Goal: Information Seeking & Learning: Learn about a topic

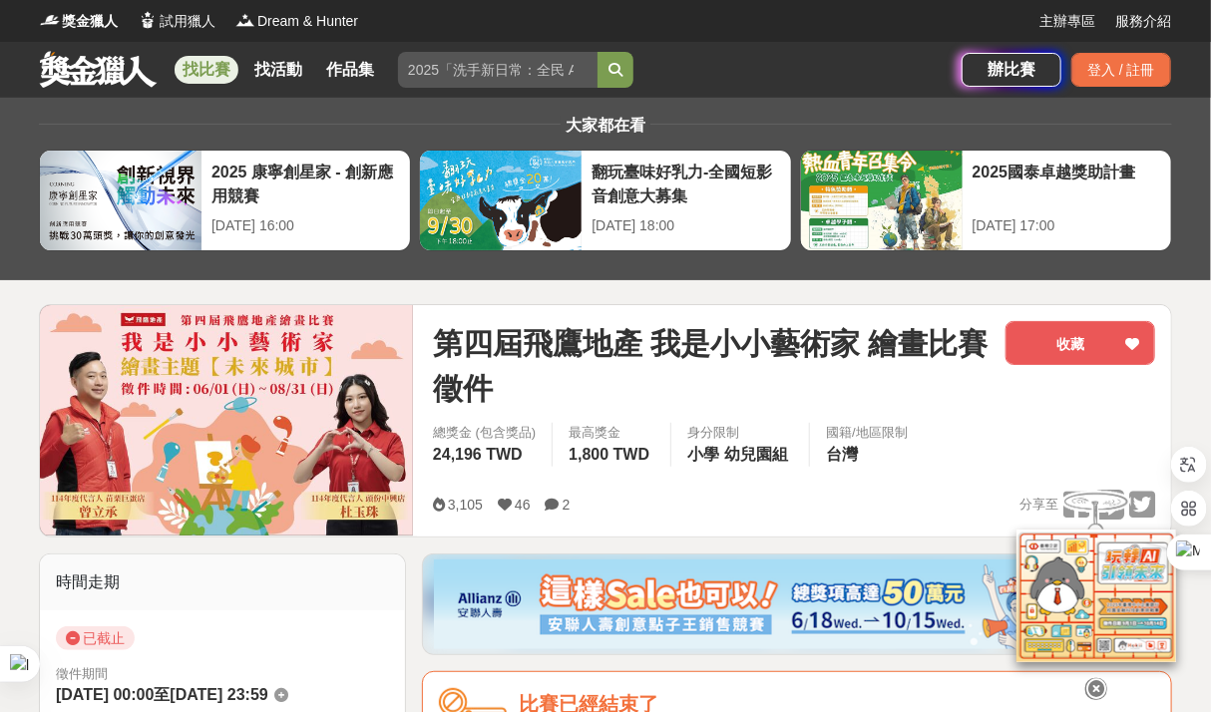
click at [95, 69] on link at bounding box center [98, 69] width 121 height 38
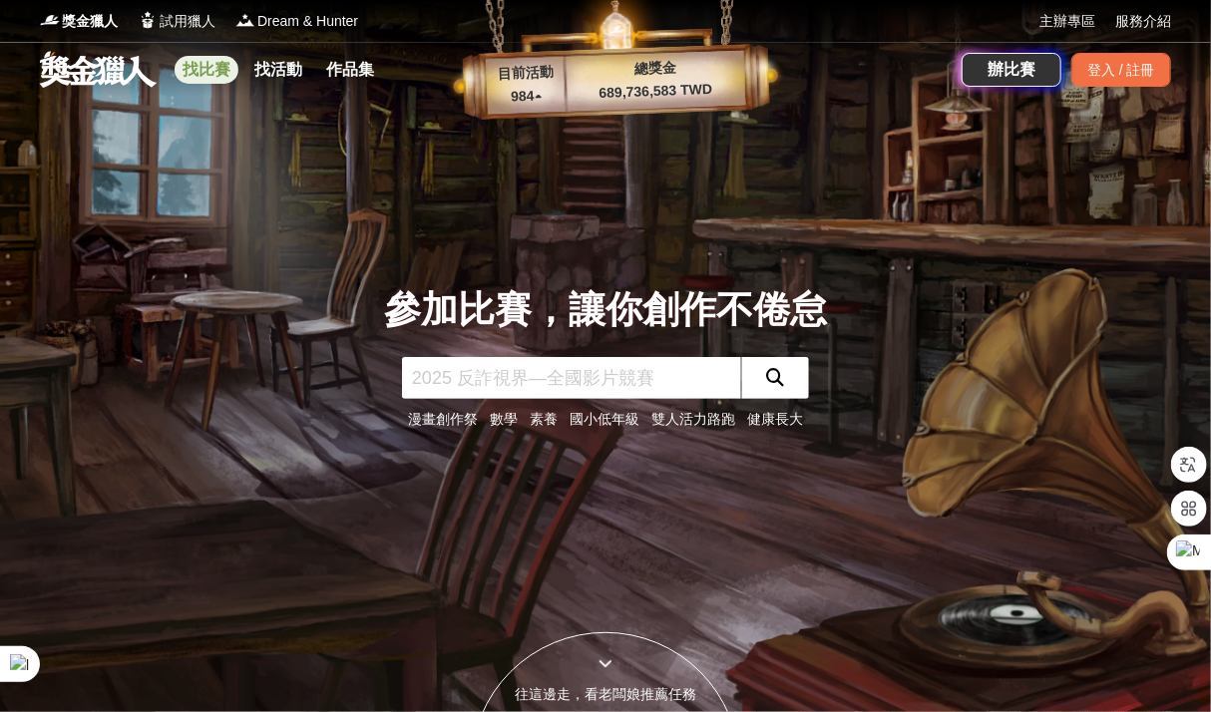
click at [214, 81] on link "找比賽" at bounding box center [207, 70] width 64 height 28
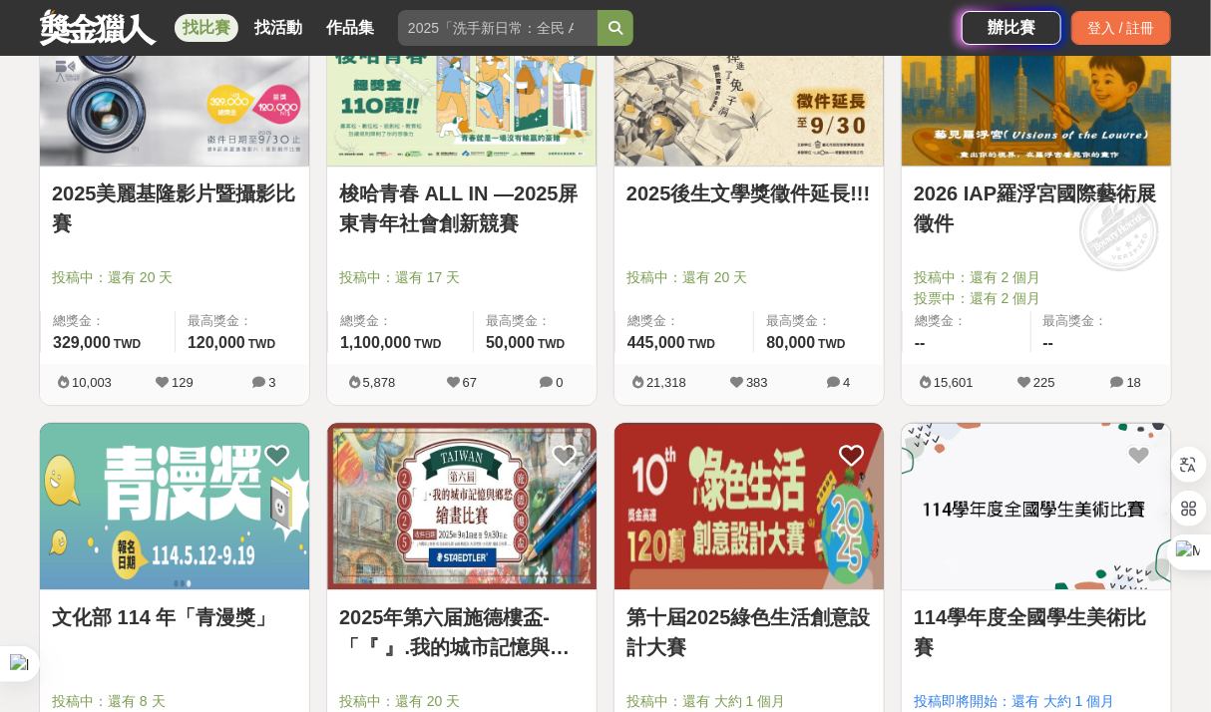
scroll to position [2494, 0]
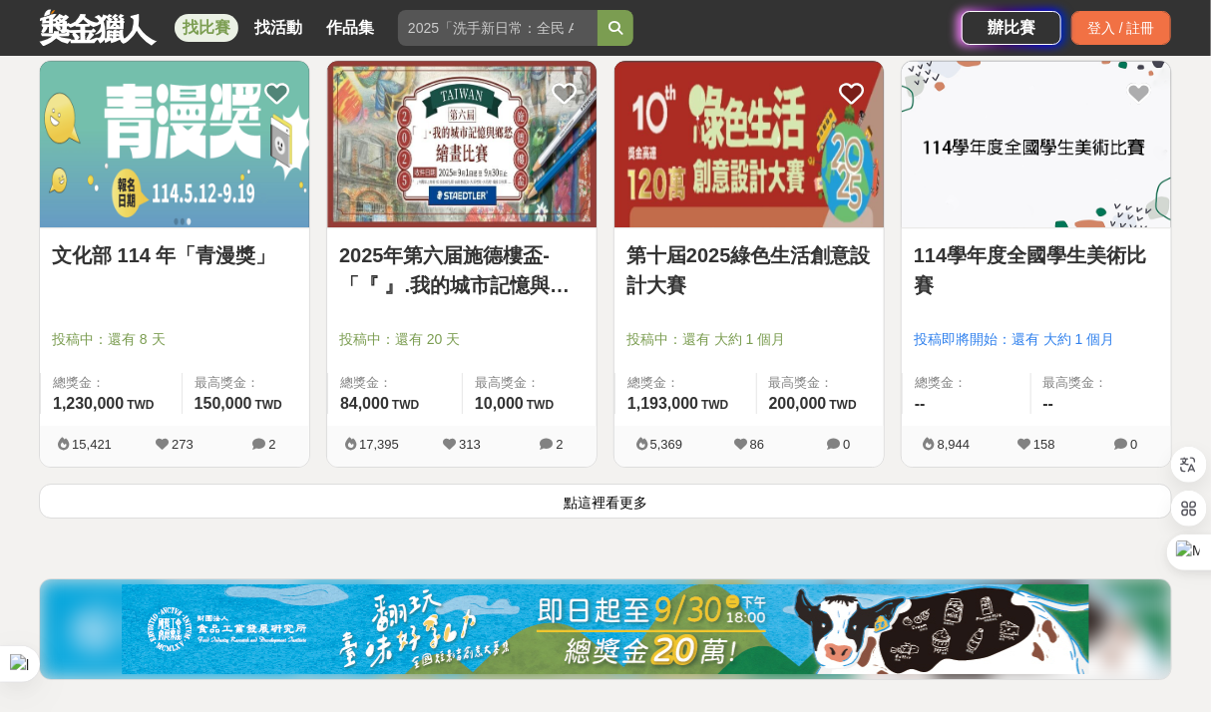
click at [567, 496] on button "點這裡看更多" at bounding box center [605, 501] width 1133 height 35
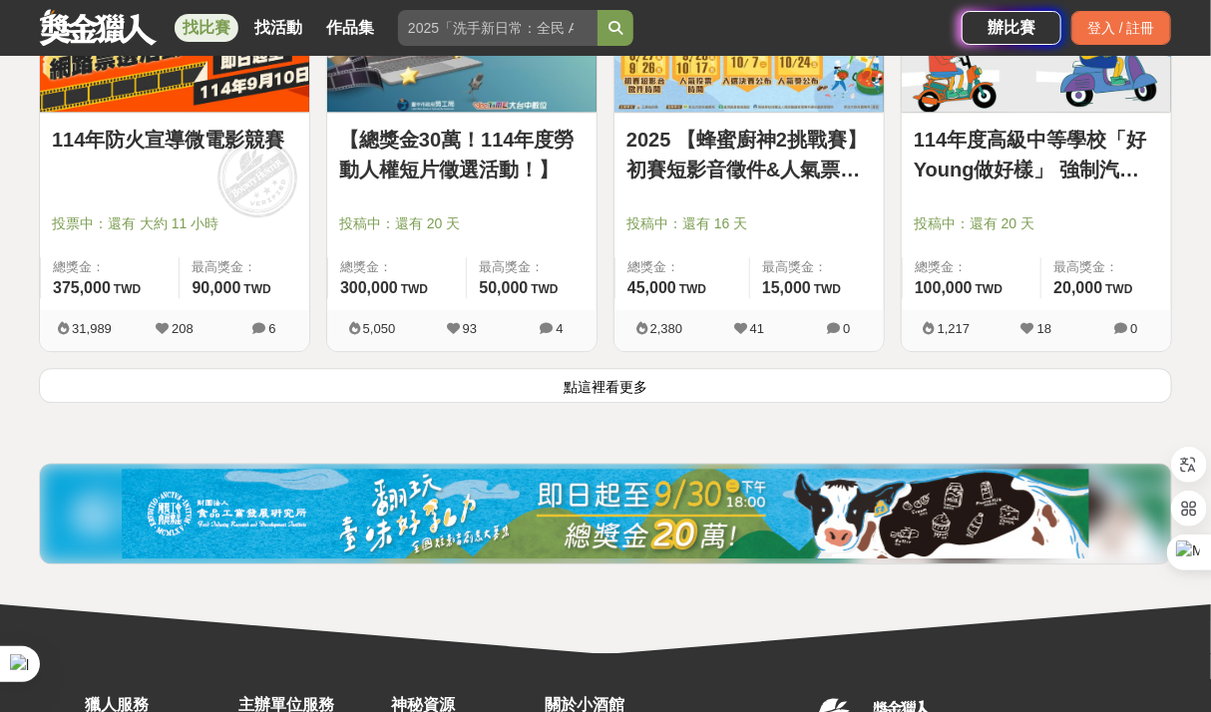
scroll to position [5188, 0]
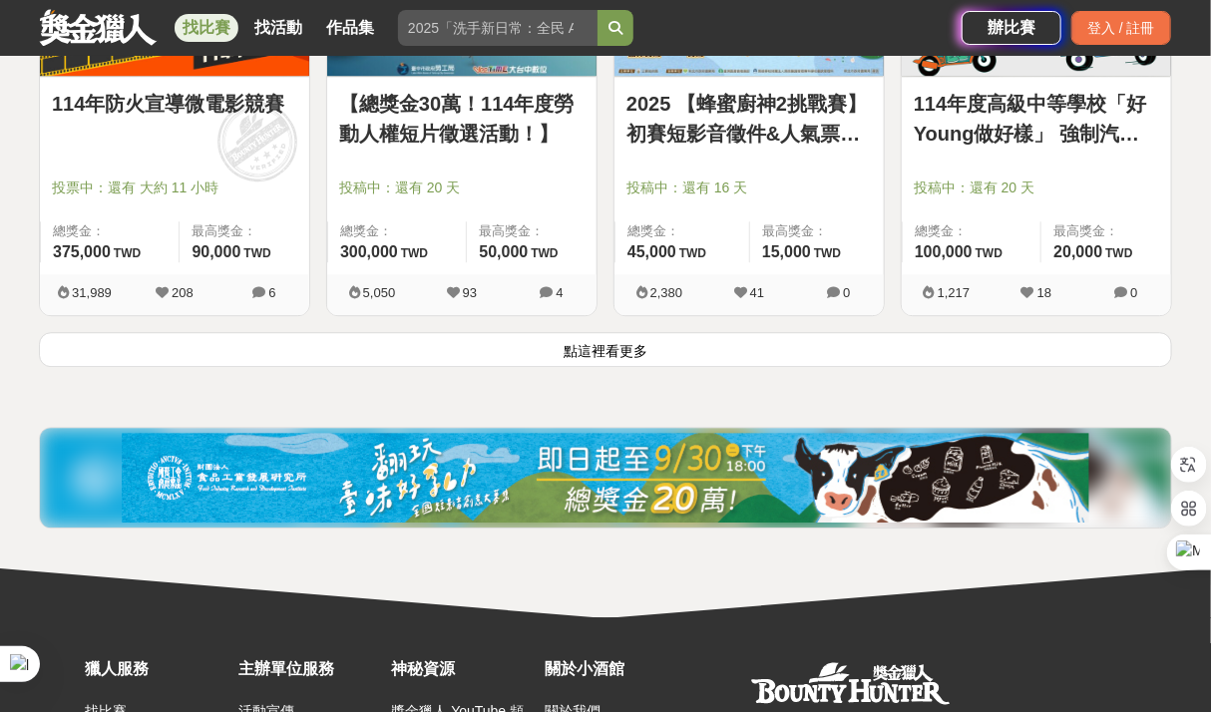
click at [733, 358] on button "點這裡看更多" at bounding box center [605, 349] width 1133 height 35
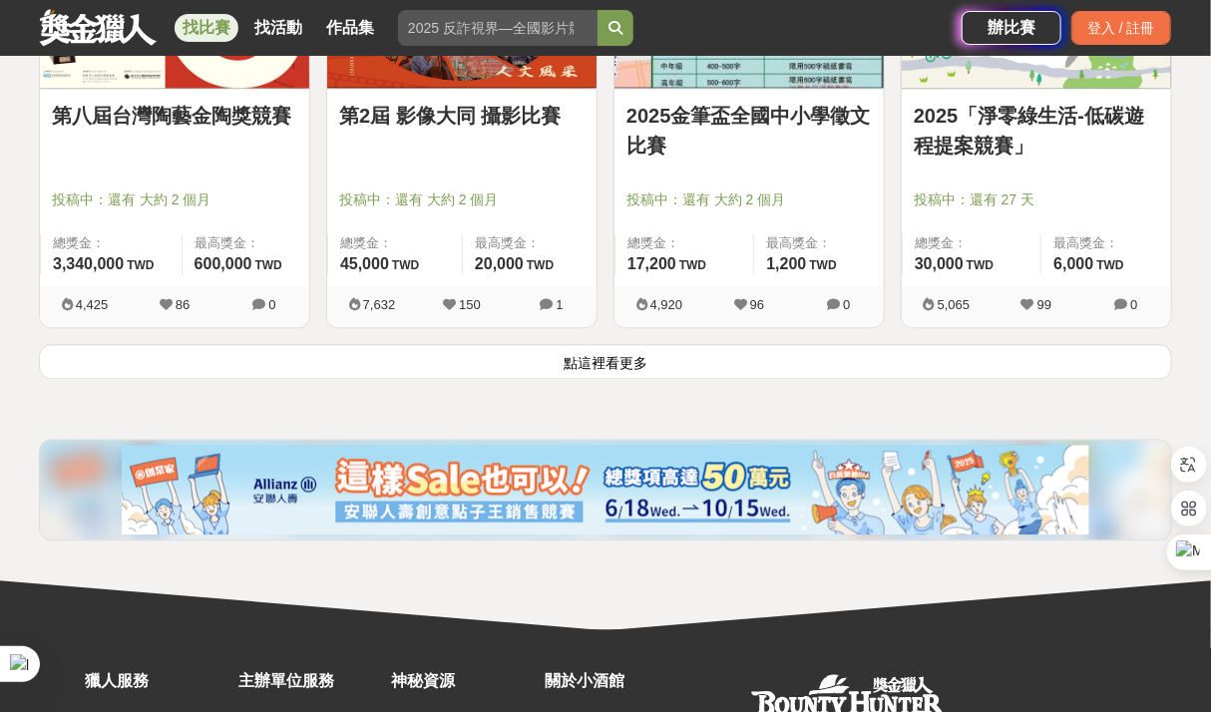
scroll to position [7783, 0]
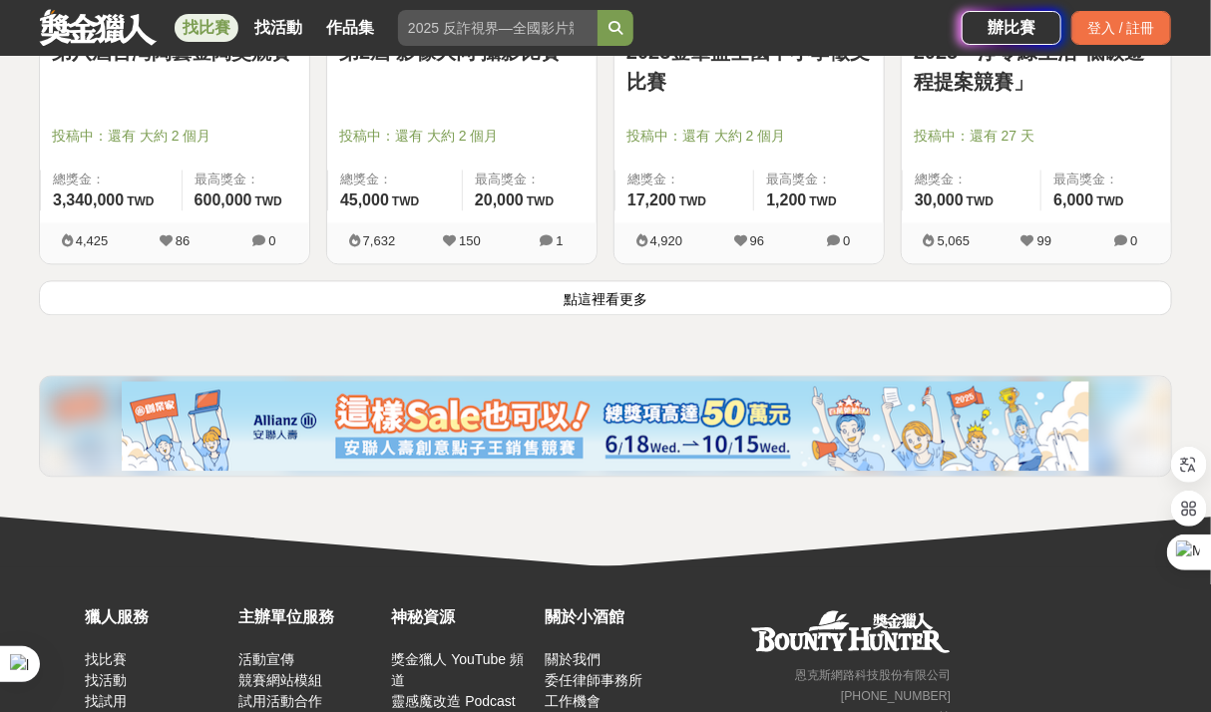
click at [680, 292] on button "點這裡看更多" at bounding box center [605, 297] width 1133 height 35
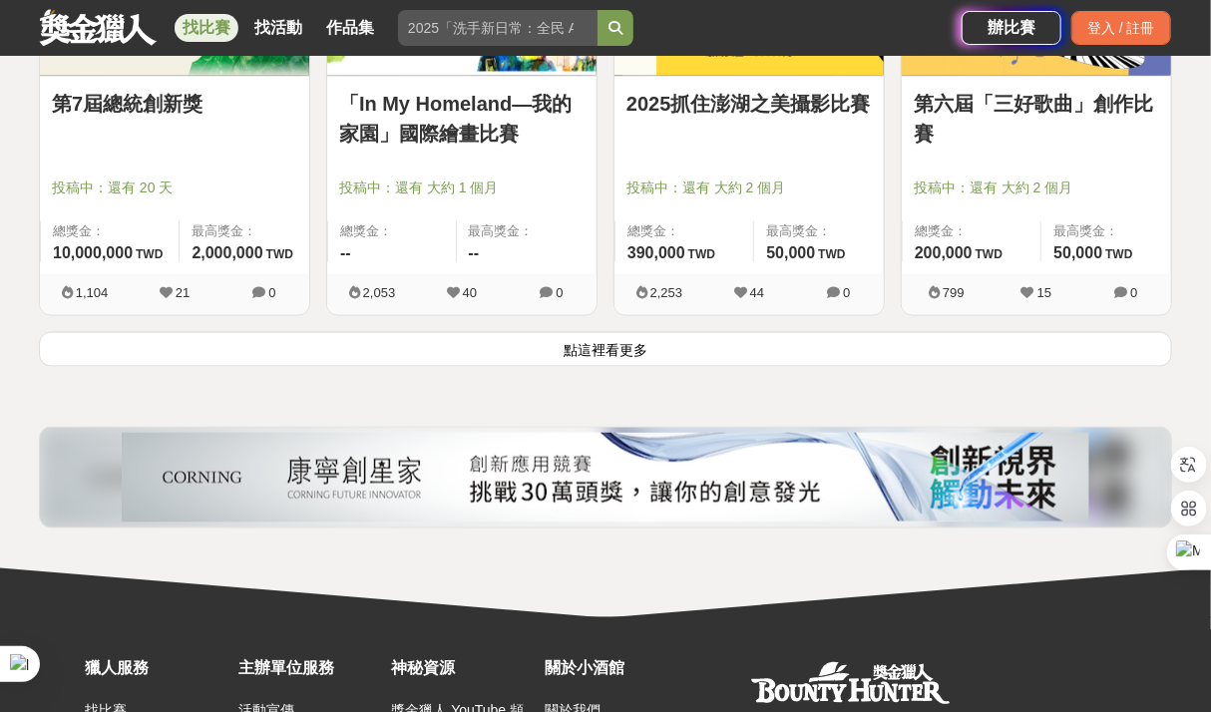
scroll to position [10277, 0]
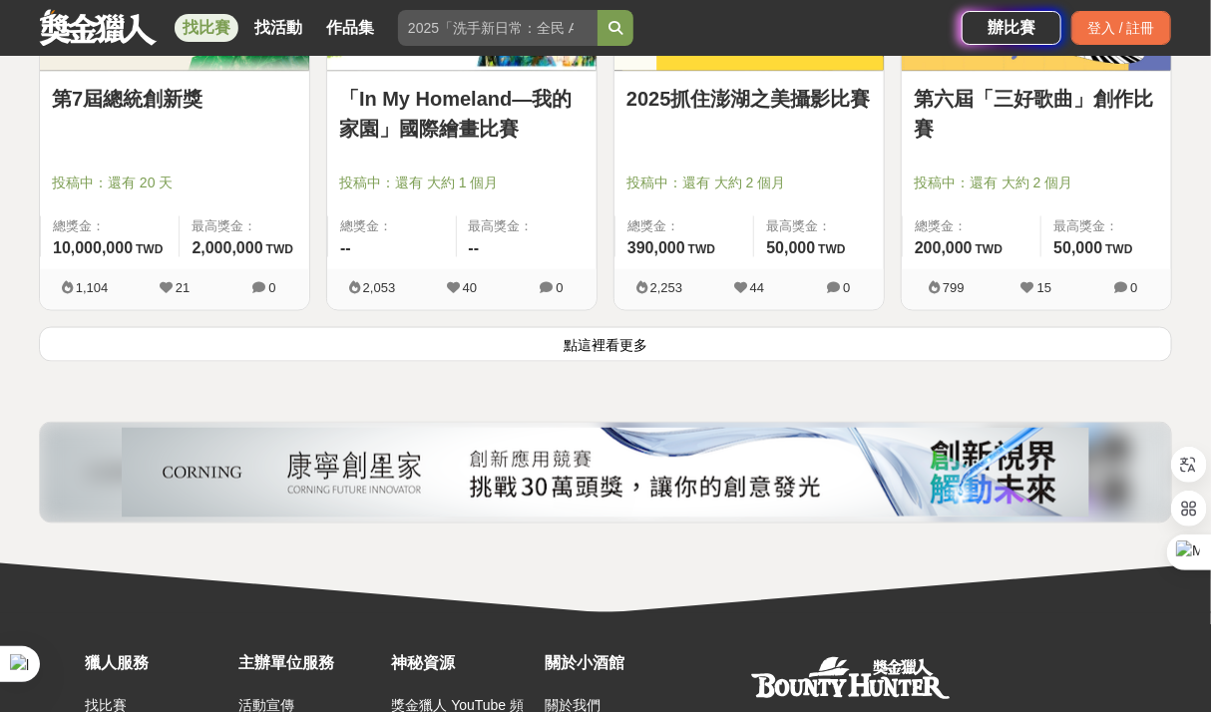
click at [595, 334] on button "點這裡看更多" at bounding box center [605, 344] width 1133 height 35
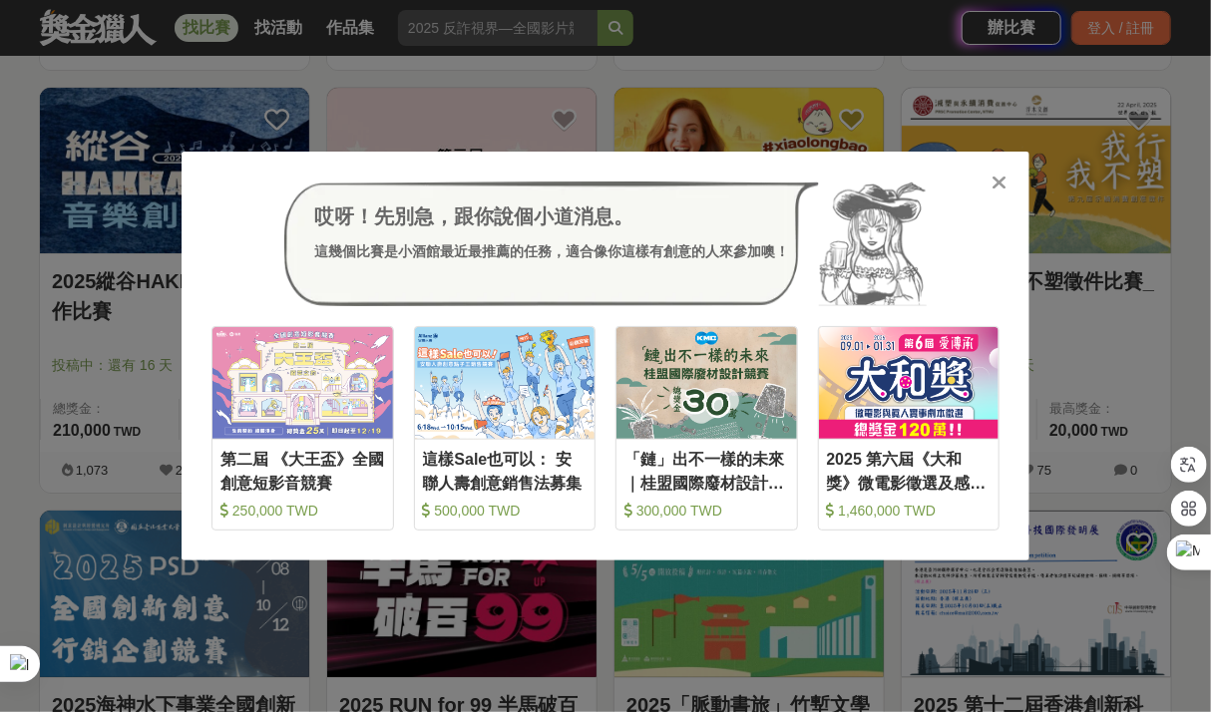
scroll to position [8780, 0]
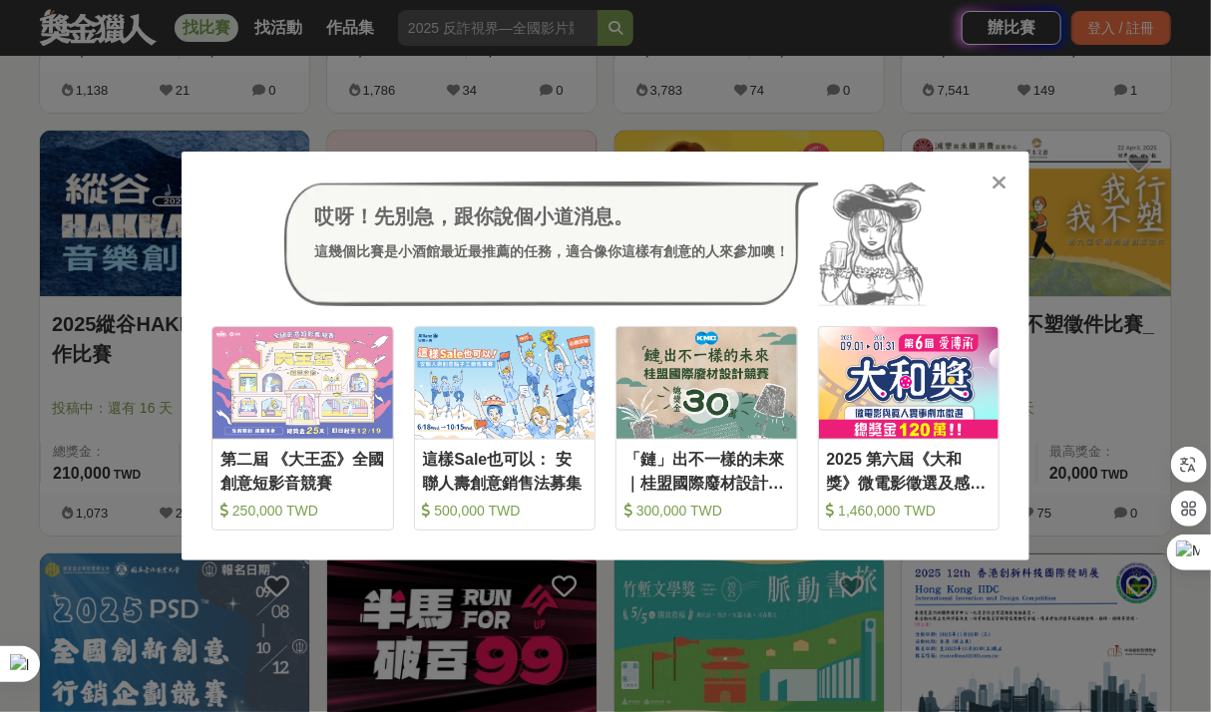
click at [1006, 185] on icon at bounding box center [1000, 183] width 15 height 20
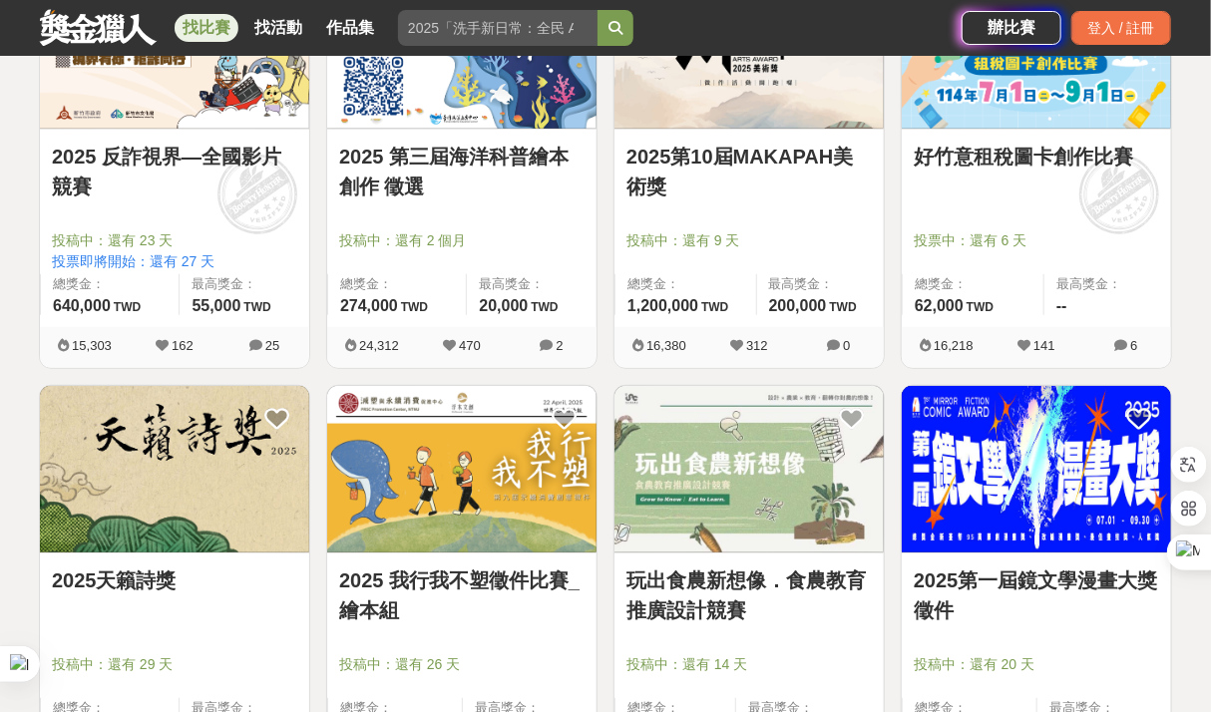
scroll to position [3392, 0]
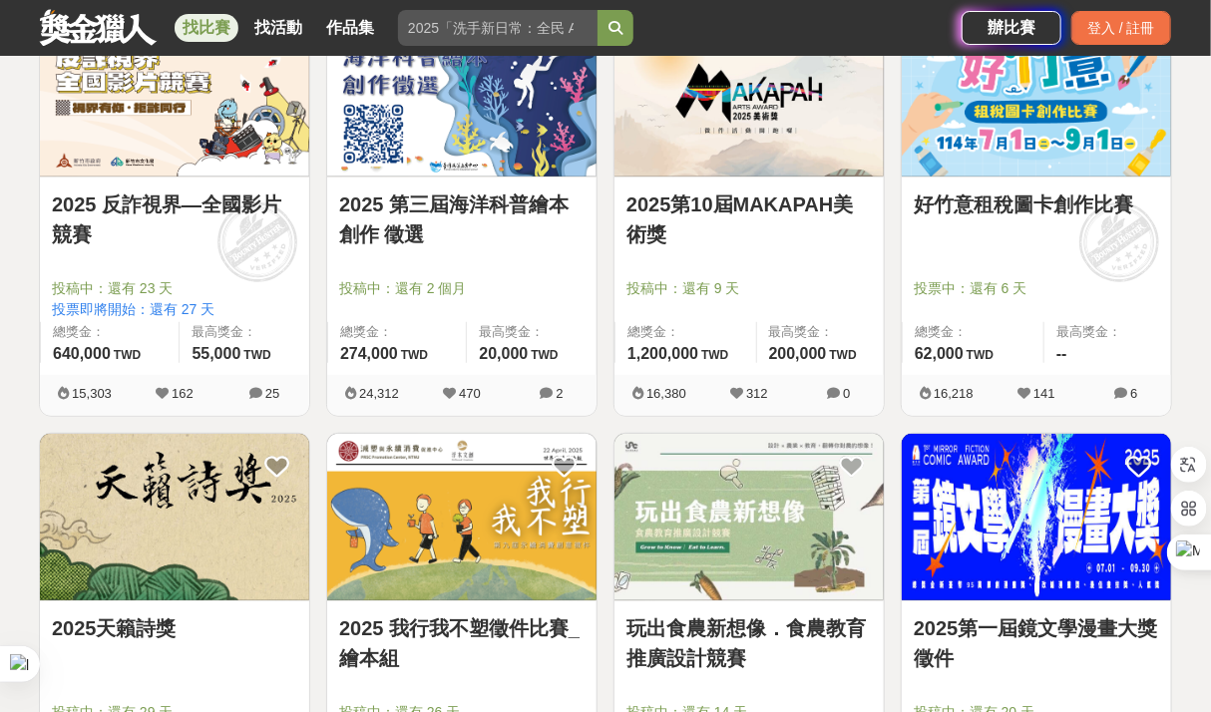
click at [429, 181] on div "2025 第三屆海洋科普繪本創作 徵選 投稿中：還有 2 個月 總獎金： 274,000 274,000 TWD 最高獎金： 20,000 TWD" at bounding box center [461, 277] width 269 height 198
click at [439, 154] on img at bounding box center [461, 93] width 269 height 167
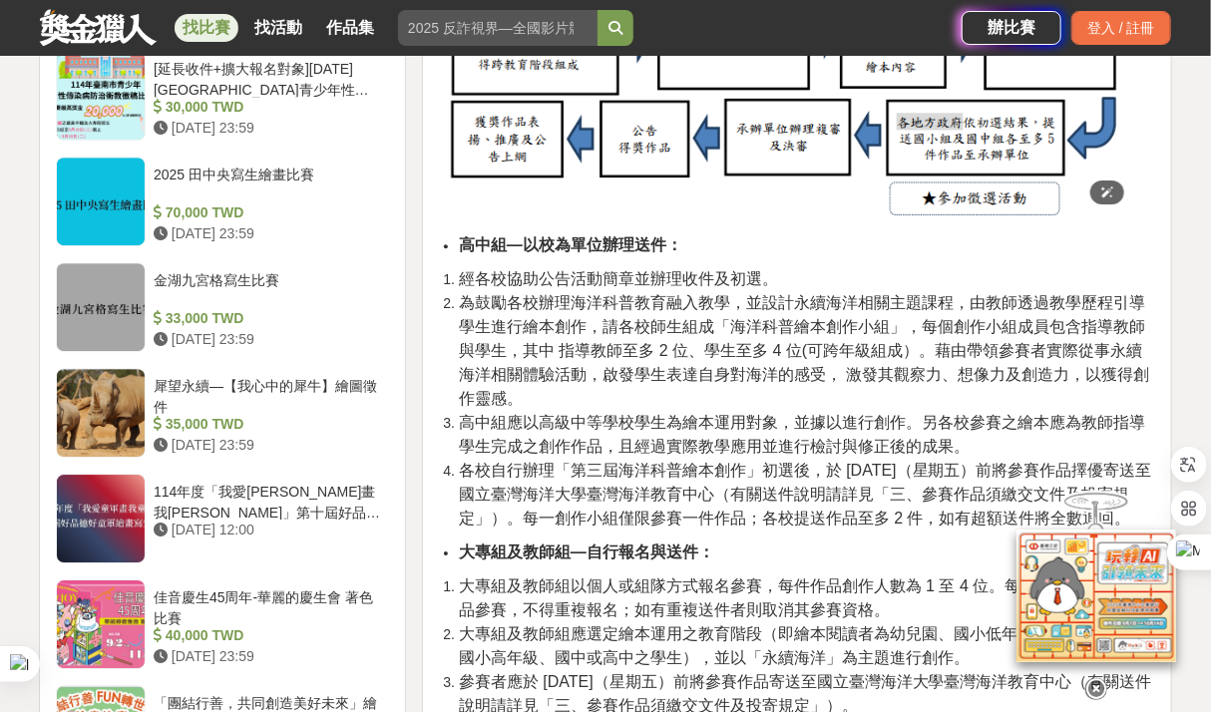
scroll to position [2295, 0]
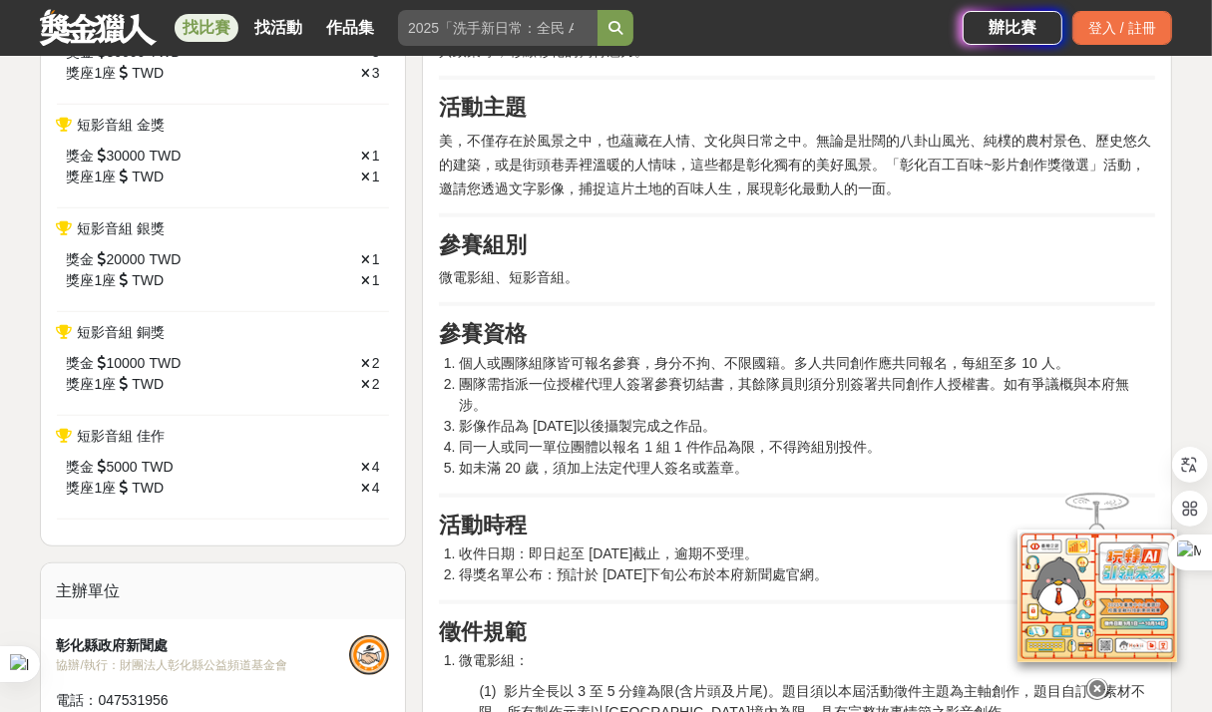
scroll to position [1197, 0]
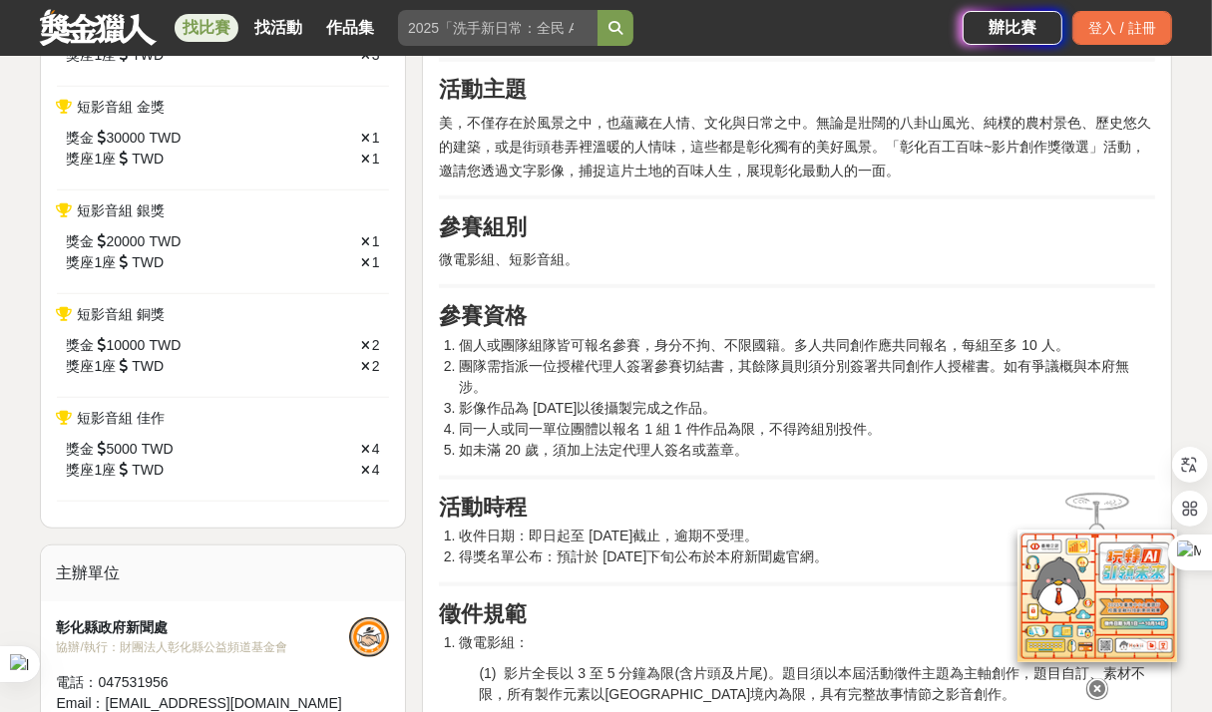
click at [563, 325] on h2 "參賽資格" at bounding box center [797, 316] width 716 height 26
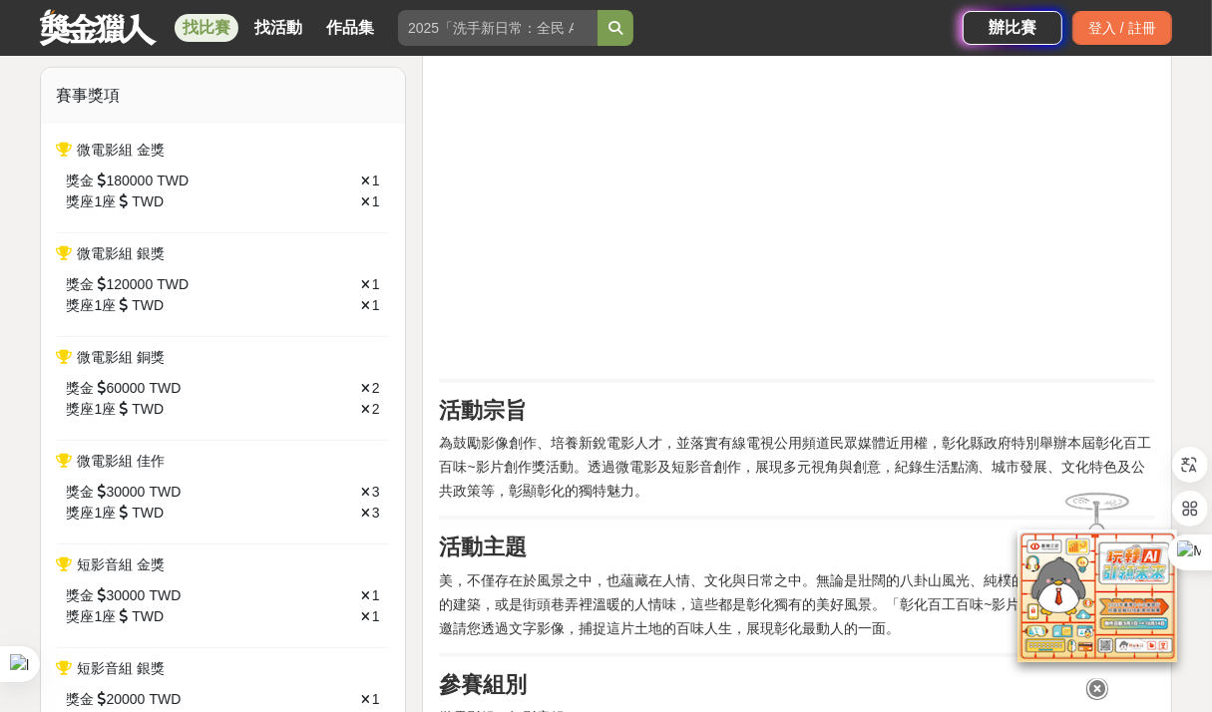
scroll to position [599, 0]
